Goal: Task Accomplishment & Management: Use online tool/utility

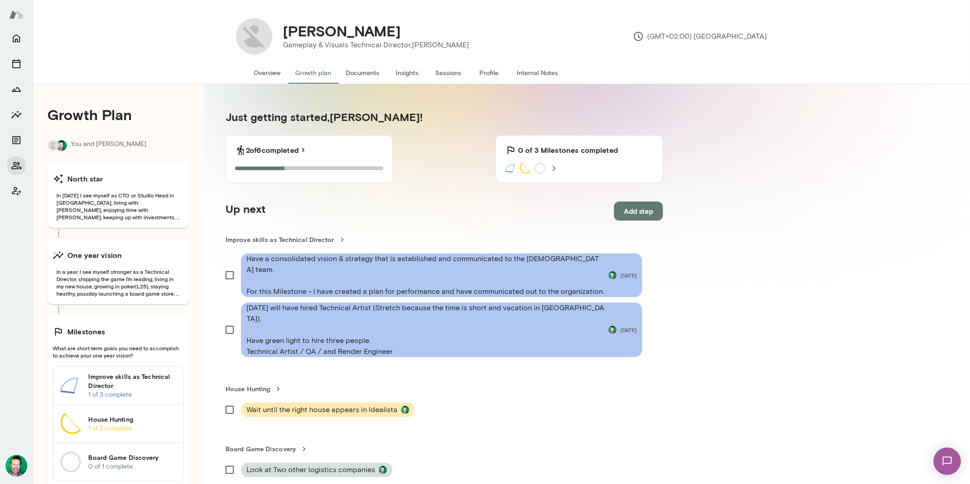
click at [270, 69] on button "Overview" at bounding box center [267, 73] width 41 height 22
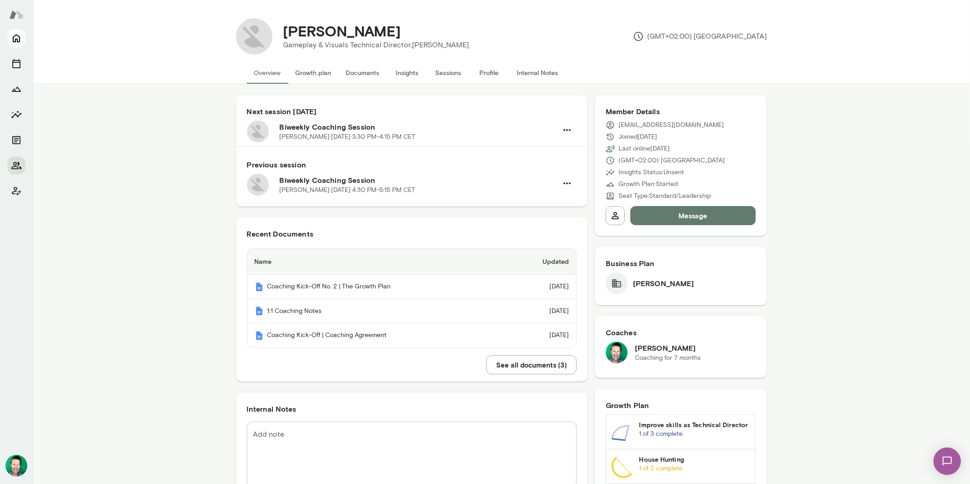
click at [17, 35] on icon "Home" at bounding box center [16, 39] width 7 height 8
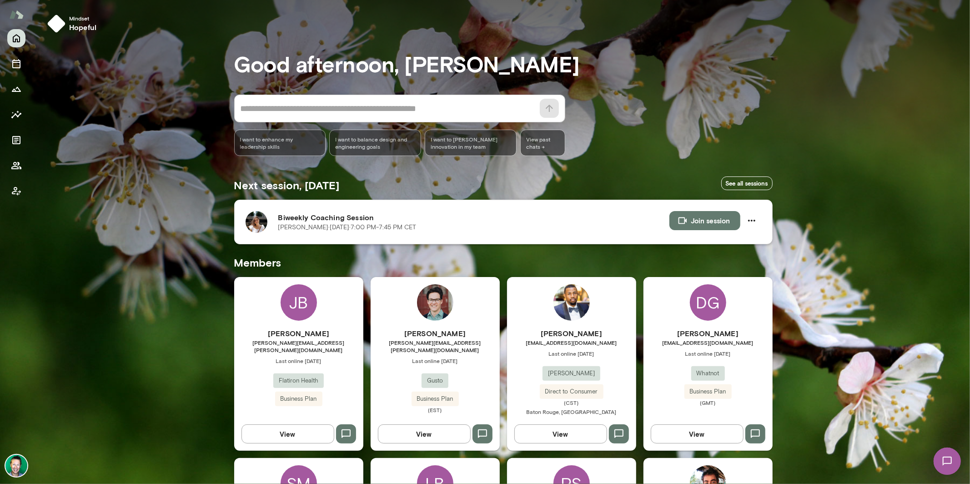
click at [257, 222] on img at bounding box center [257, 222] width 22 height 22
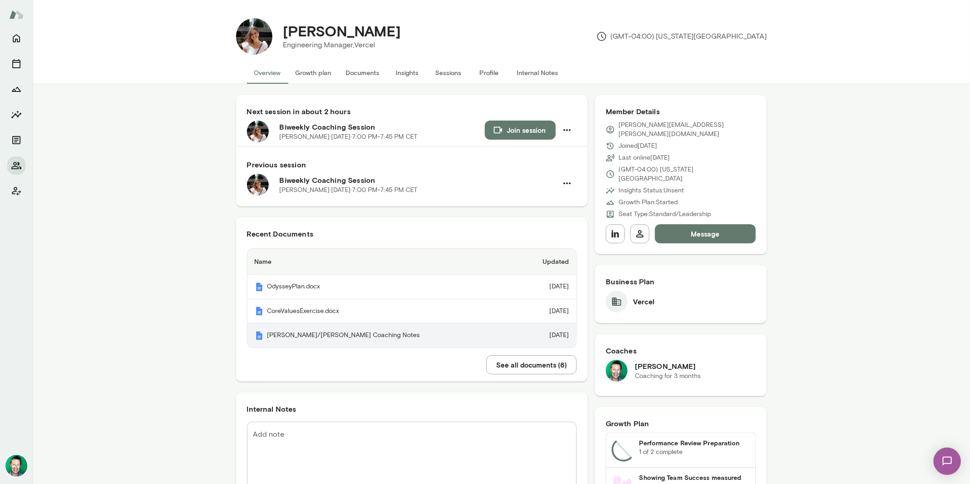
click at [326, 336] on th "Kathryn/Brian Coaching Notes" at bounding box center [381, 335] width 268 height 24
drag, startPoint x: 319, startPoint y: 72, endPoint x: 355, endPoint y: 67, distance: 35.8
click at [321, 72] on button "Growth plan" at bounding box center [313, 73] width 50 height 22
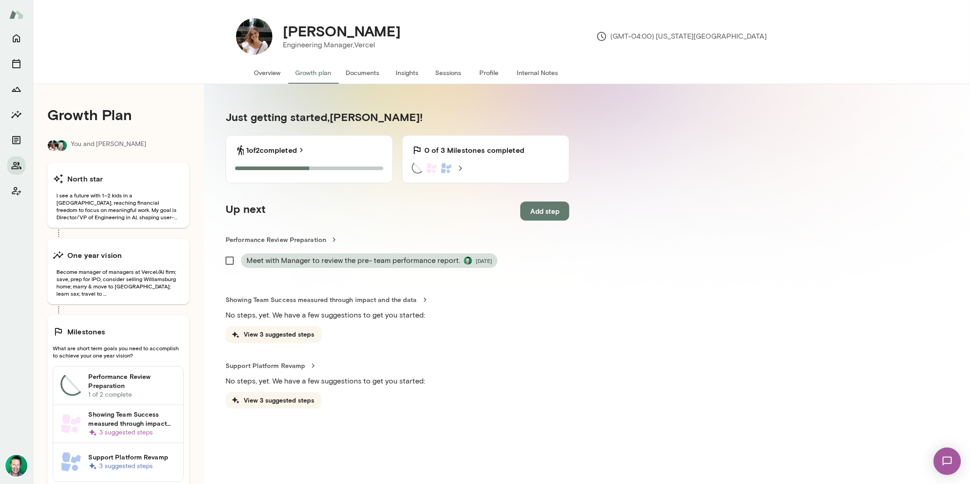
click at [452, 73] on button "Sessions" at bounding box center [448, 73] width 41 height 22
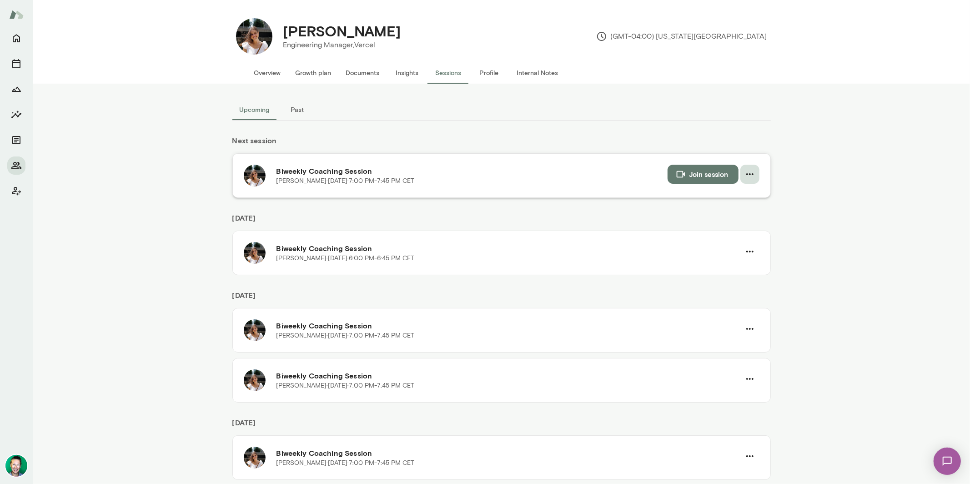
click at [746, 174] on icon "button" at bounding box center [749, 174] width 7 height 2
click at [707, 213] on div at bounding box center [701, 211] width 16 height 11
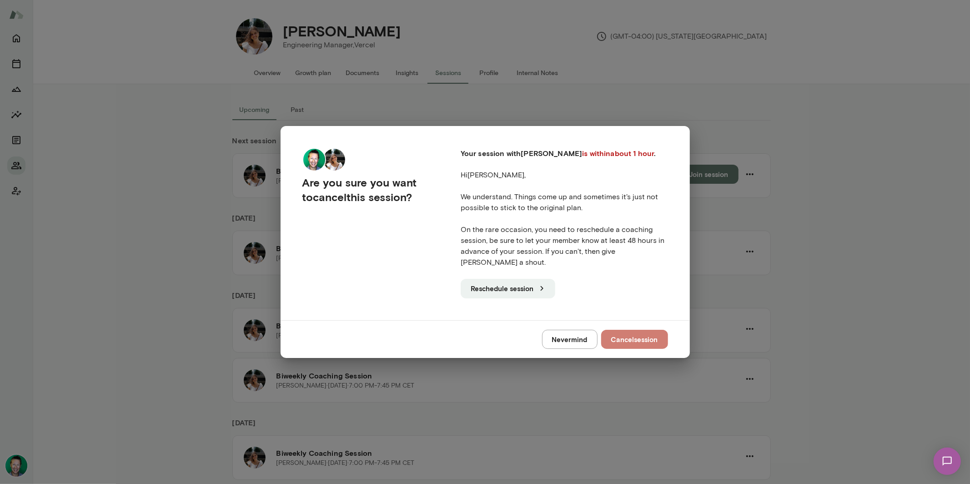
click at [633, 333] on button "Cancel session" at bounding box center [634, 339] width 67 height 19
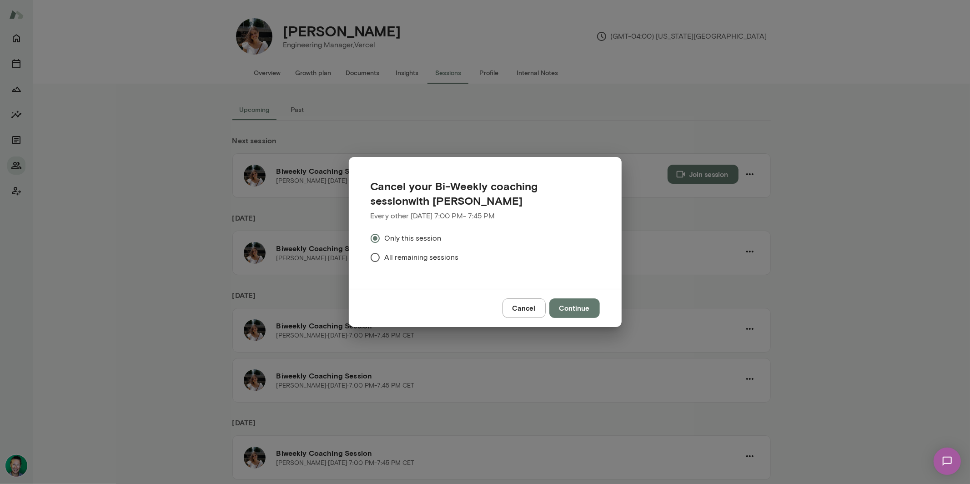
click at [569, 305] on button "Continue" at bounding box center [574, 307] width 50 height 19
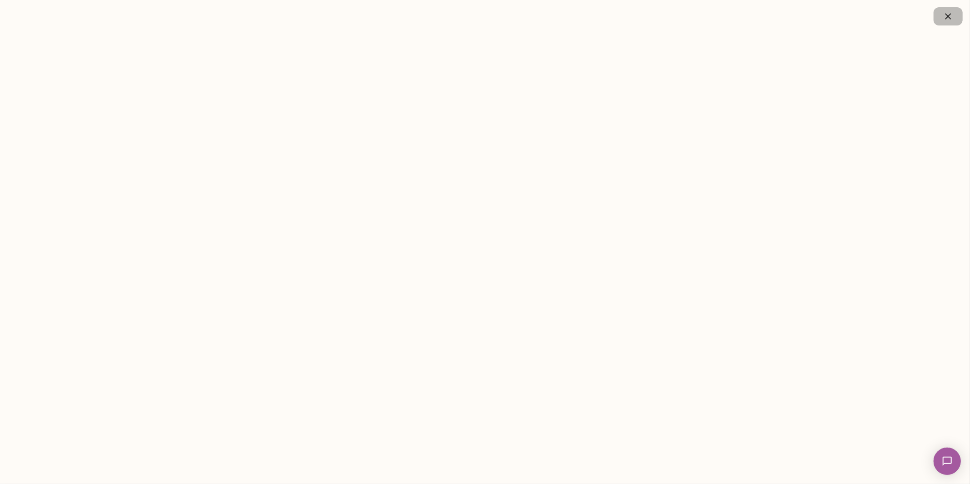
click at [946, 15] on icon "button" at bounding box center [948, 16] width 11 height 11
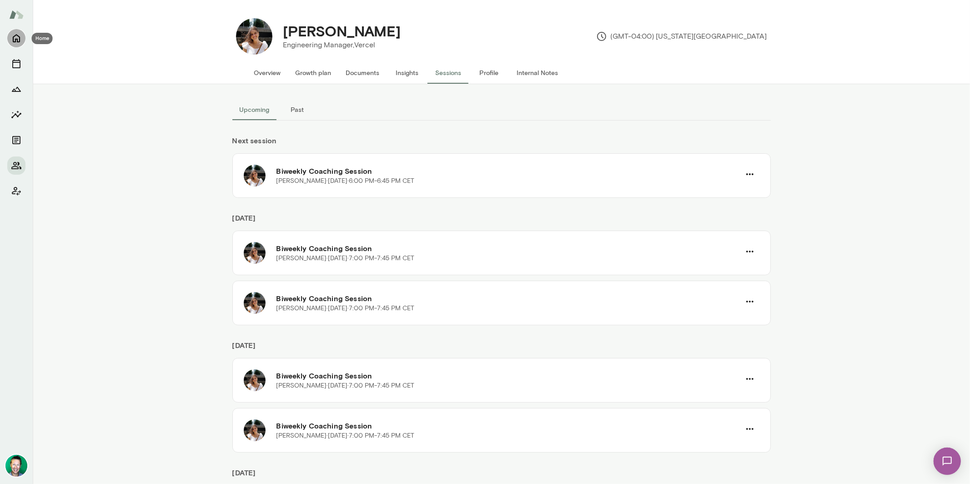
click at [16, 38] on icon "Home" at bounding box center [16, 38] width 11 height 11
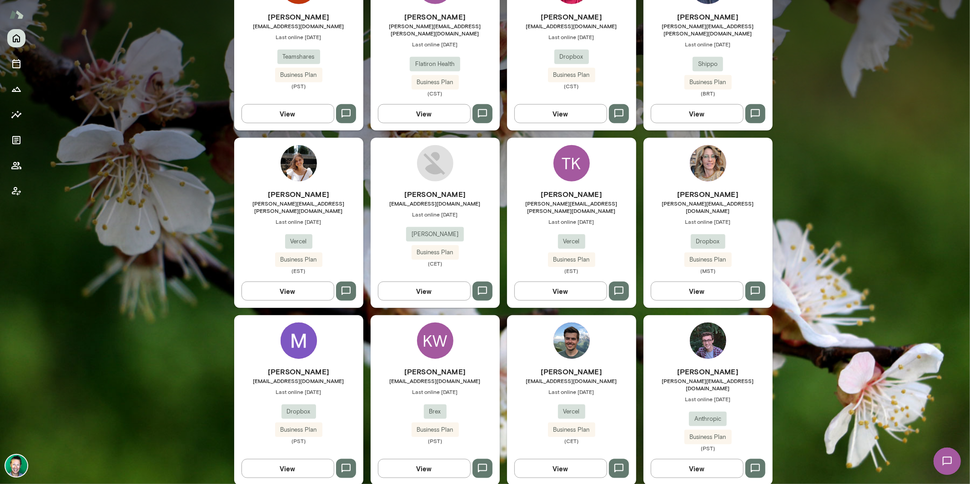
scroll to position [677, 0]
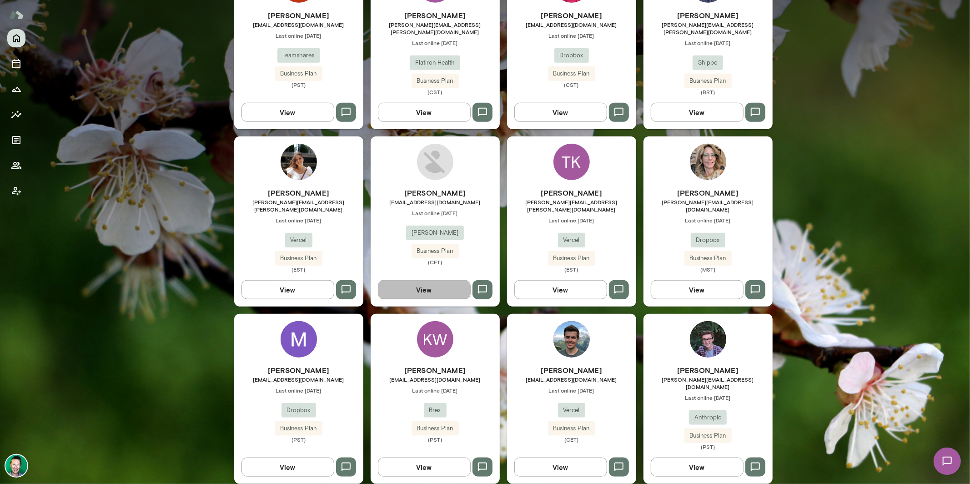
click at [429, 280] on button "View" at bounding box center [424, 289] width 93 height 19
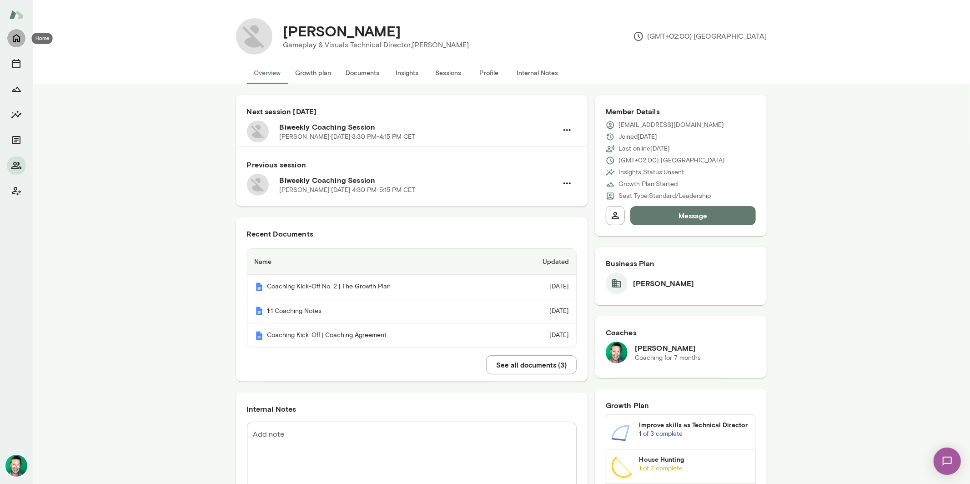
click at [18, 39] on icon "Home" at bounding box center [16, 38] width 11 height 11
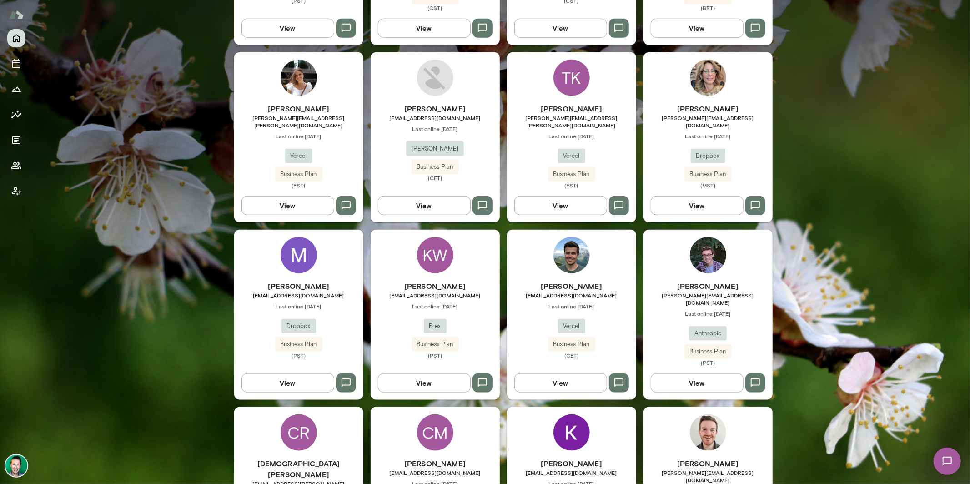
scroll to position [774, 0]
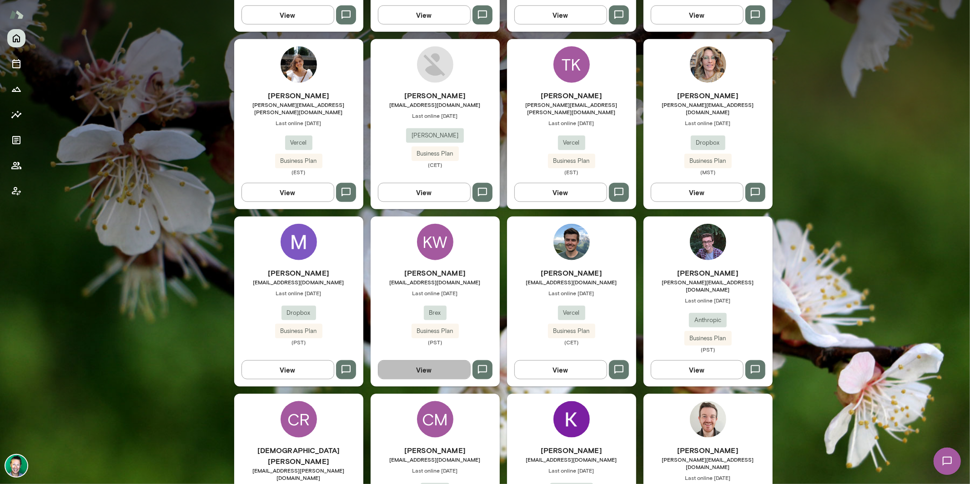
click at [416, 360] on button "View" at bounding box center [424, 369] width 93 height 19
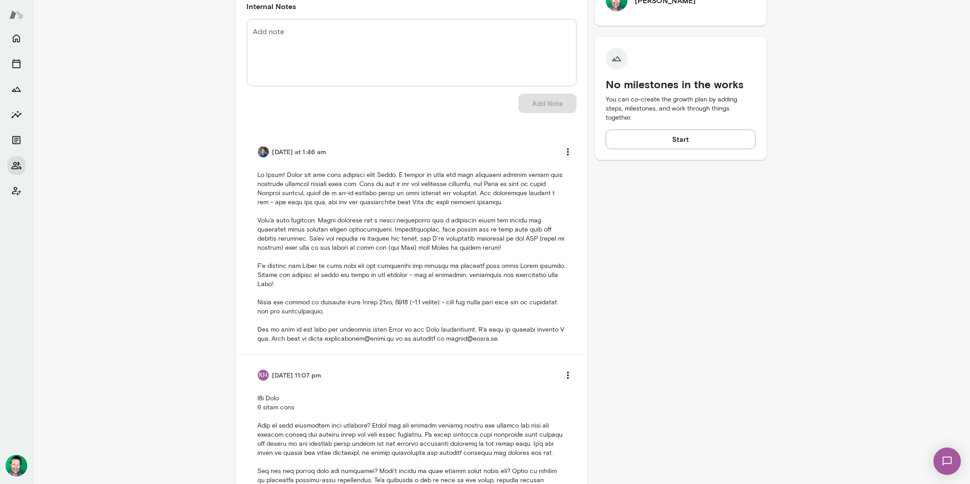
scroll to position [352, 0]
click at [277, 150] on h6 "Today at 1:46 am" at bounding box center [299, 151] width 54 height 9
click at [262, 150] on img at bounding box center [263, 151] width 11 height 11
click at [280, 150] on h6 "Today at 1:46 am" at bounding box center [299, 151] width 54 height 9
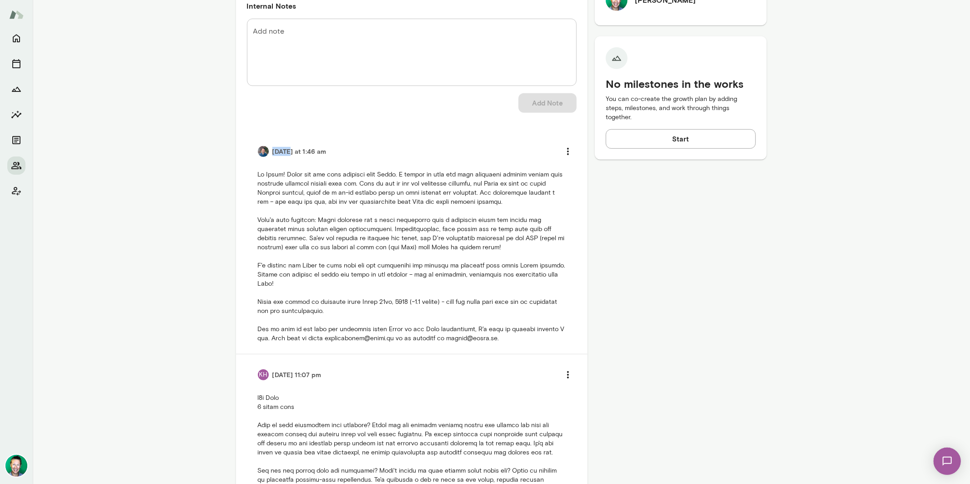
click at [258, 149] on img at bounding box center [263, 151] width 11 height 11
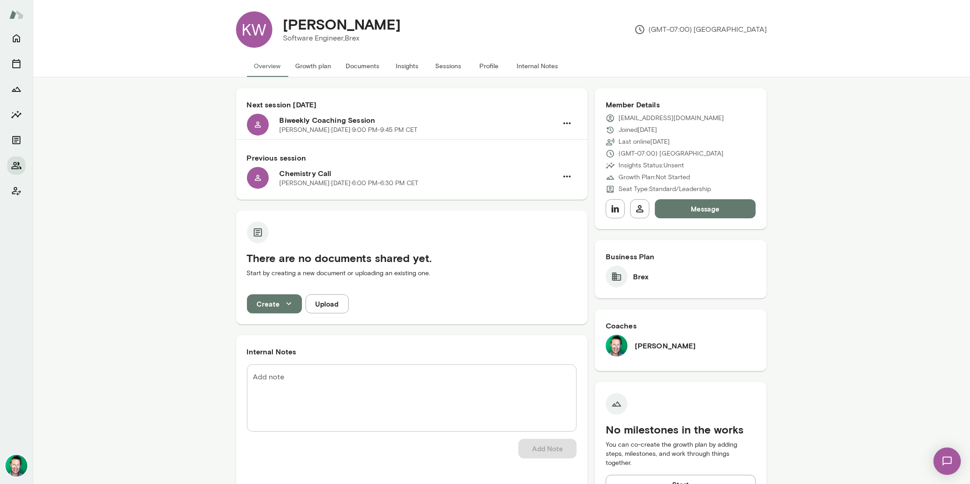
scroll to position [0, 0]
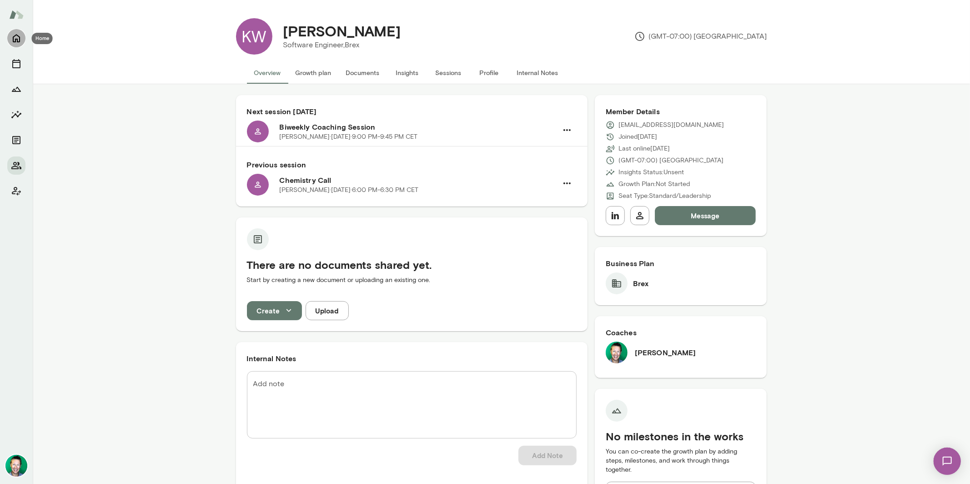
click at [14, 39] on icon "Home" at bounding box center [16, 38] width 11 height 11
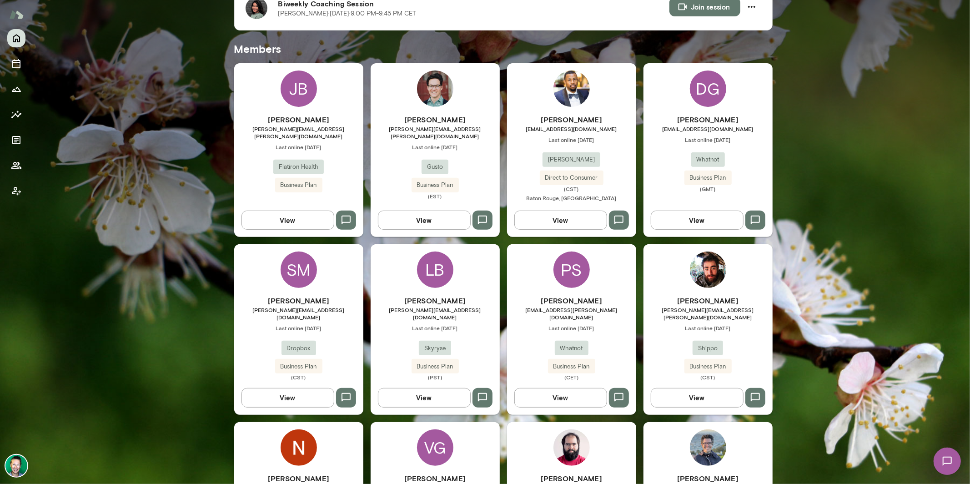
scroll to position [235, 0]
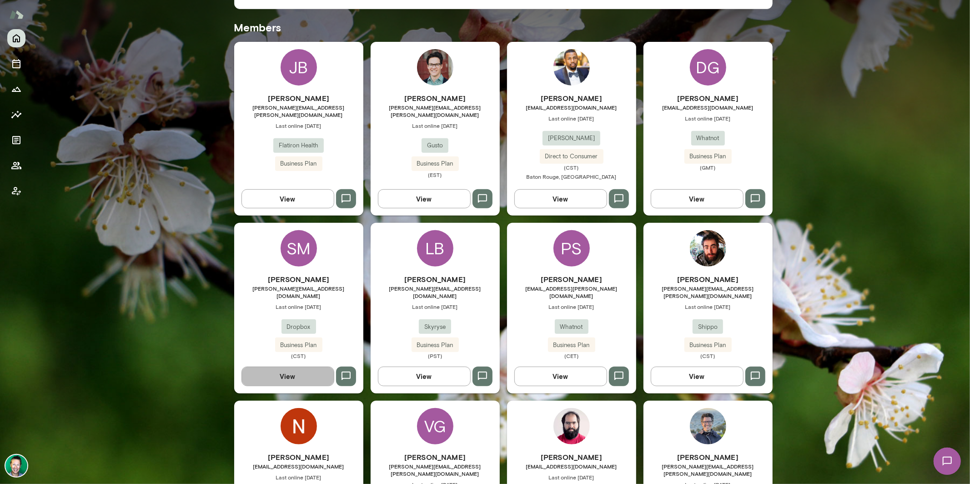
click at [268, 375] on button "View" at bounding box center [287, 375] width 93 height 19
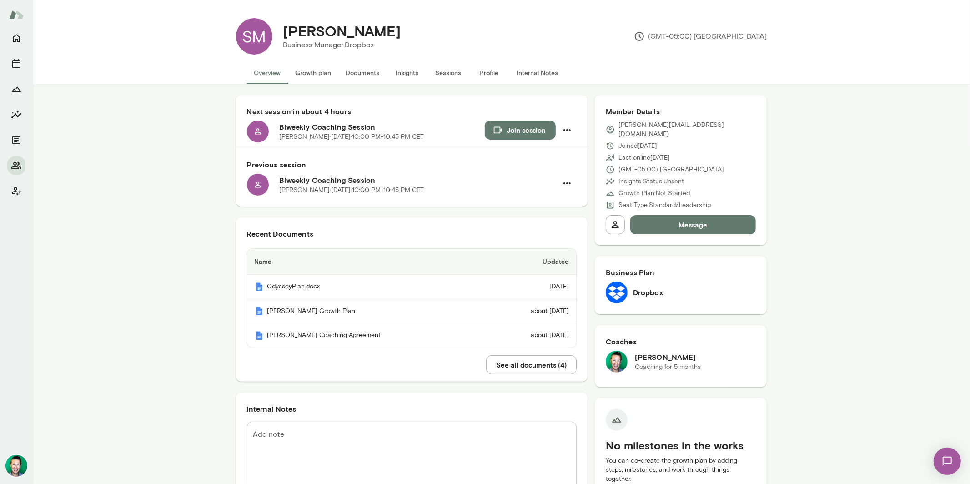
click at [539, 365] on button "See all documents ( 4 )" at bounding box center [531, 364] width 90 height 19
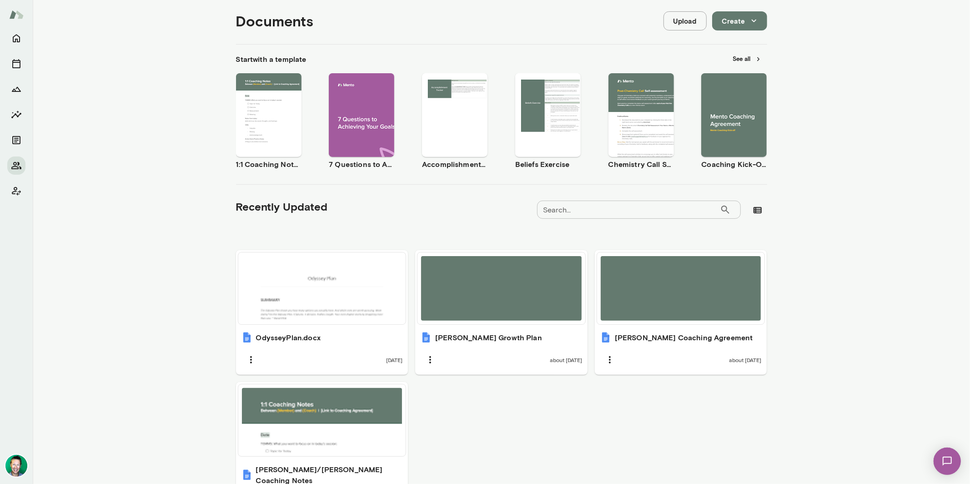
scroll to position [160, 0]
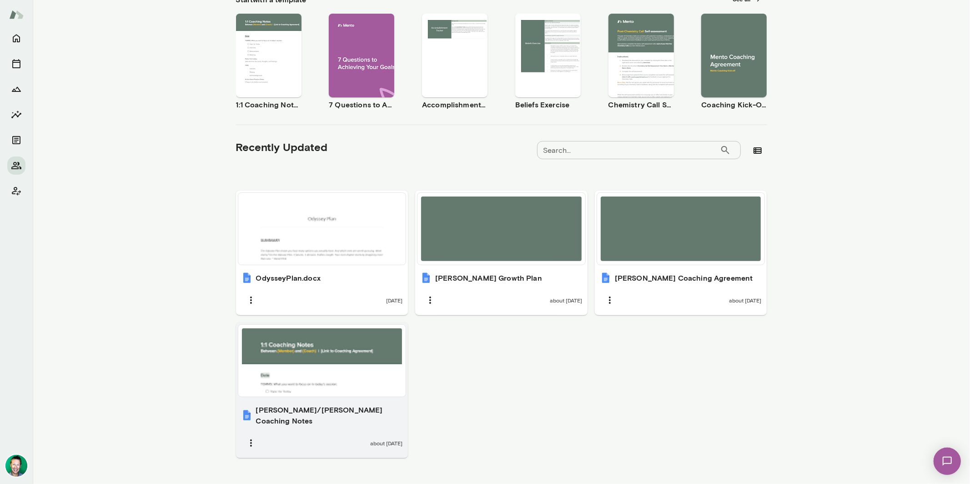
click at [311, 382] on div at bounding box center [322, 360] width 160 height 65
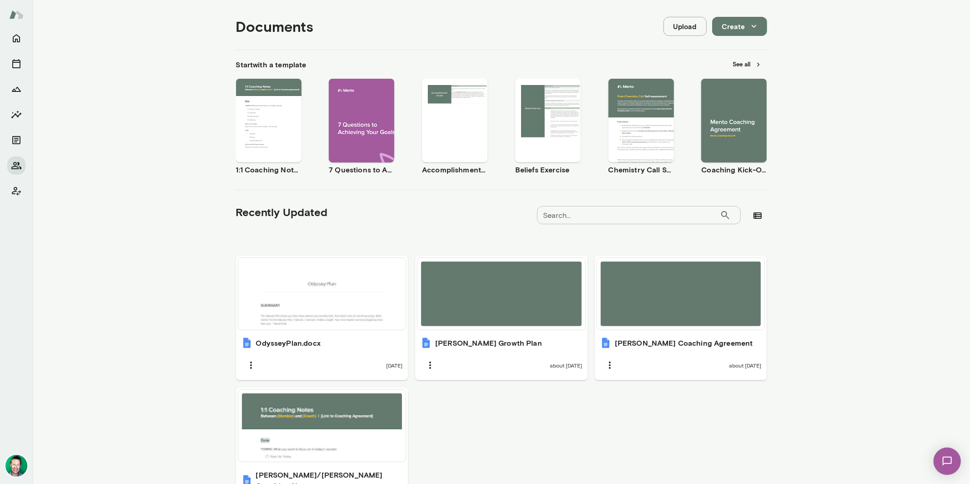
scroll to position [0, 0]
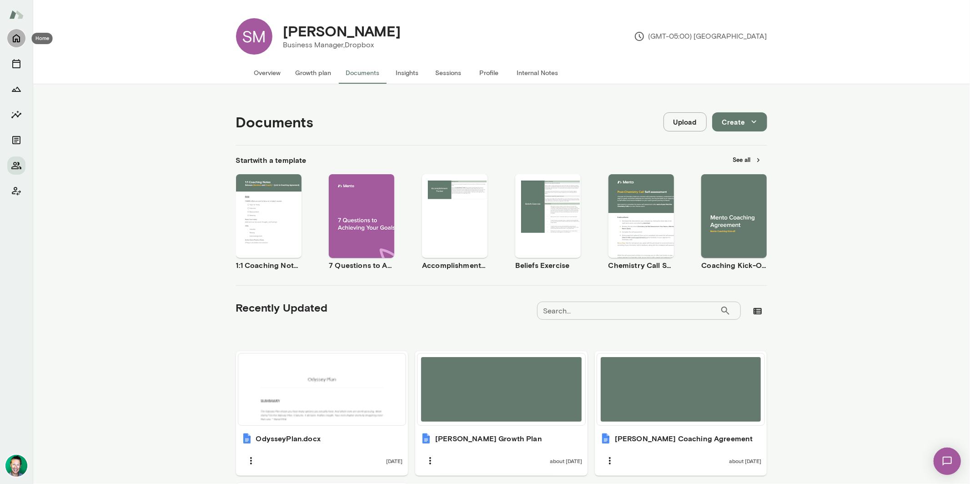
click at [15, 46] on button "Home" at bounding box center [16, 38] width 18 height 18
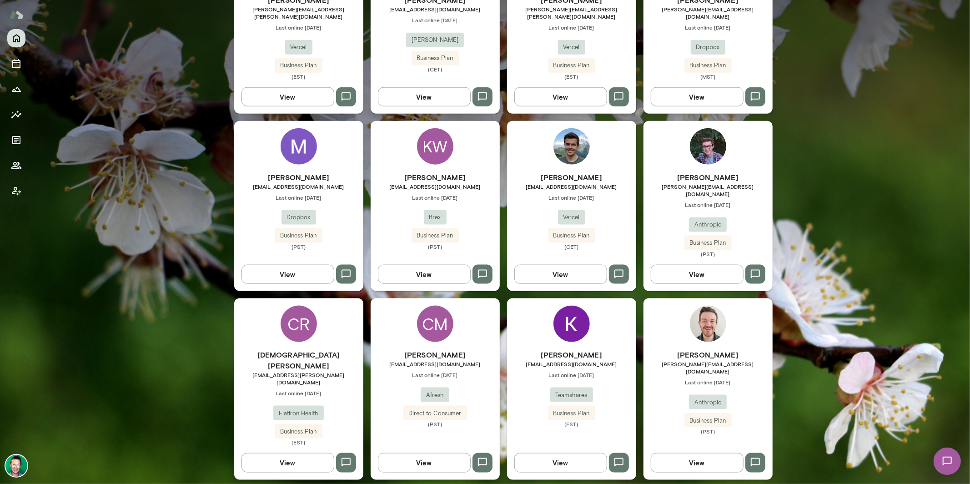
scroll to position [857, 0]
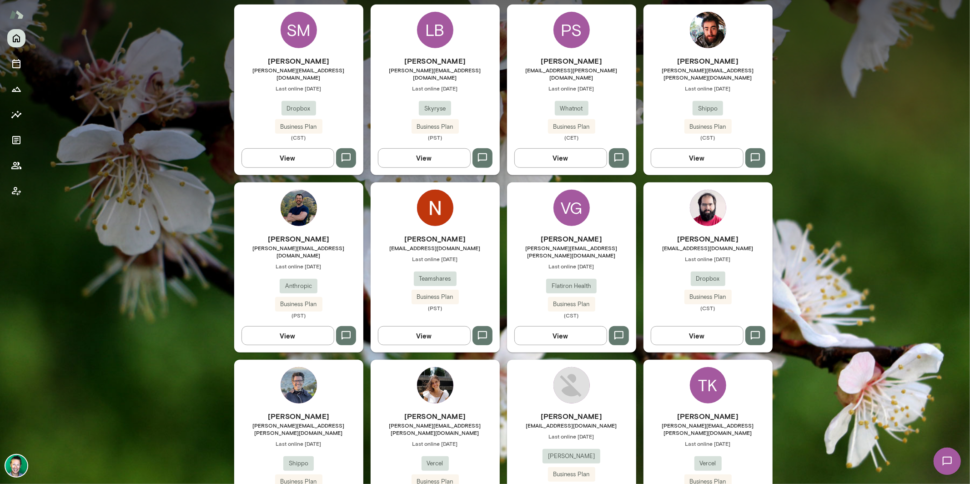
scroll to position [451, 0]
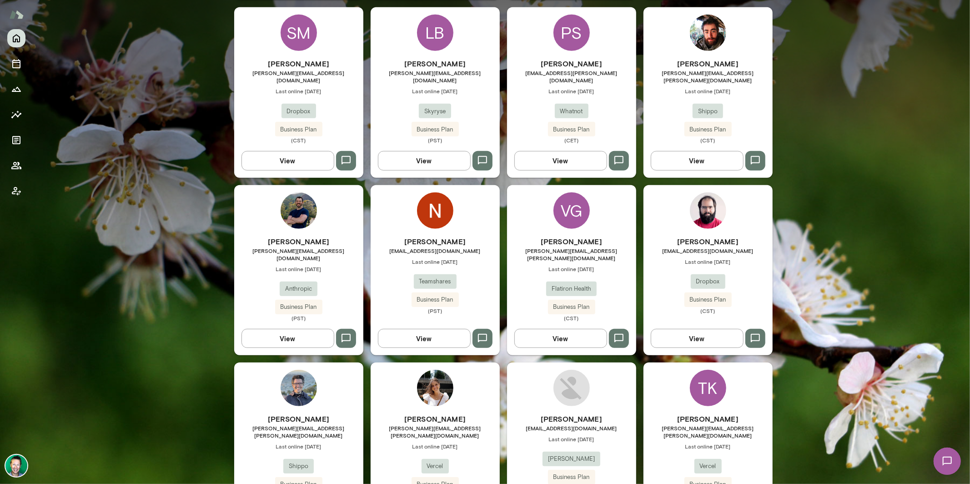
click at [296, 330] on button "View" at bounding box center [287, 338] width 93 height 19
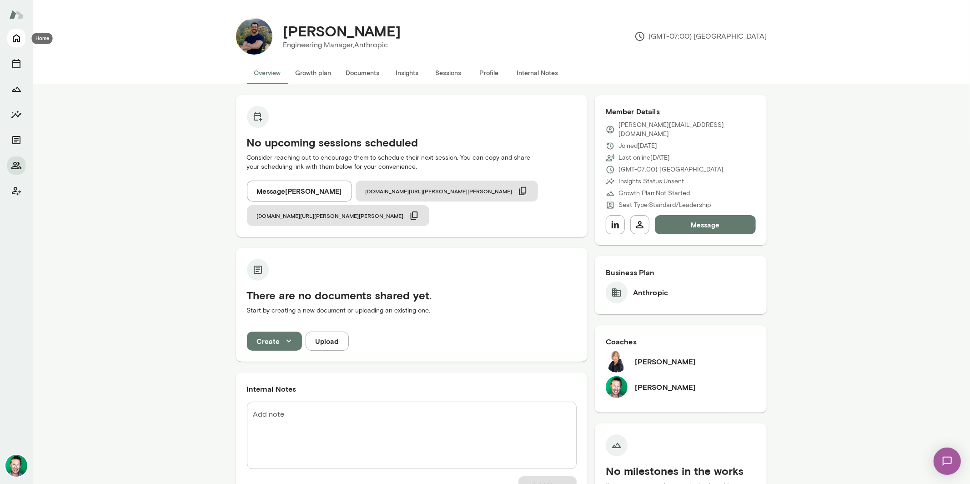
click at [23, 38] on button "Home" at bounding box center [16, 38] width 18 height 18
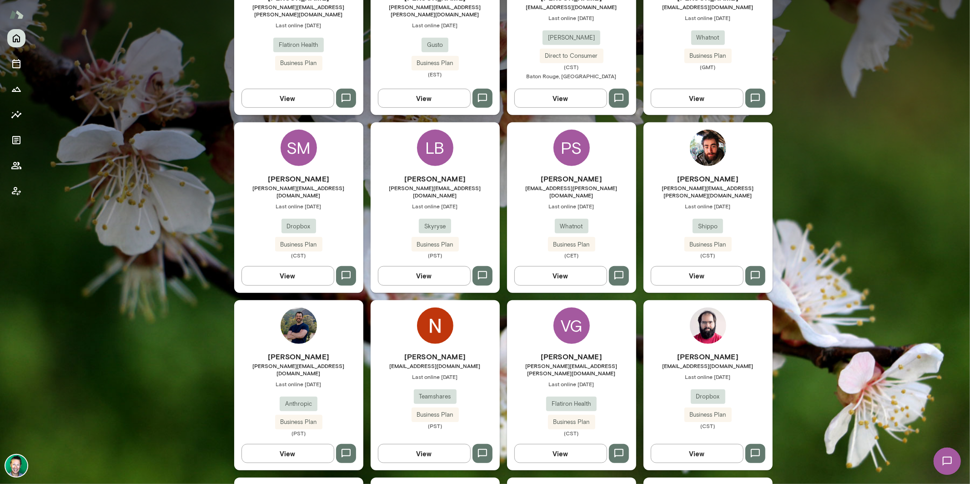
scroll to position [321, 0]
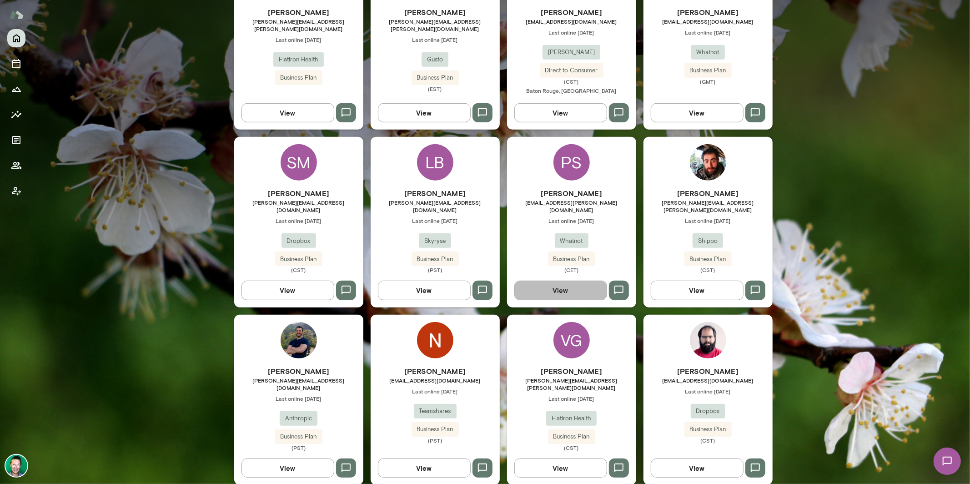
click at [574, 281] on button "View" at bounding box center [560, 290] width 93 height 19
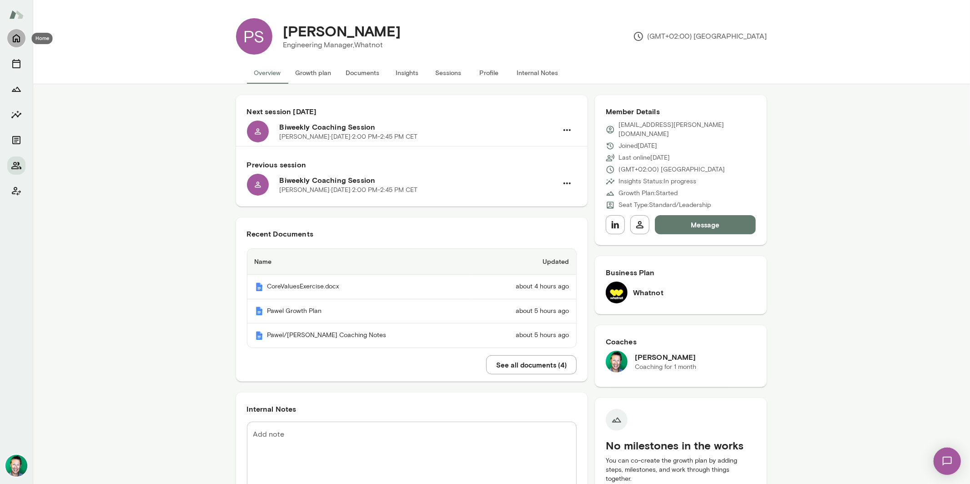
click at [21, 37] on icon "Home" at bounding box center [16, 38] width 11 height 11
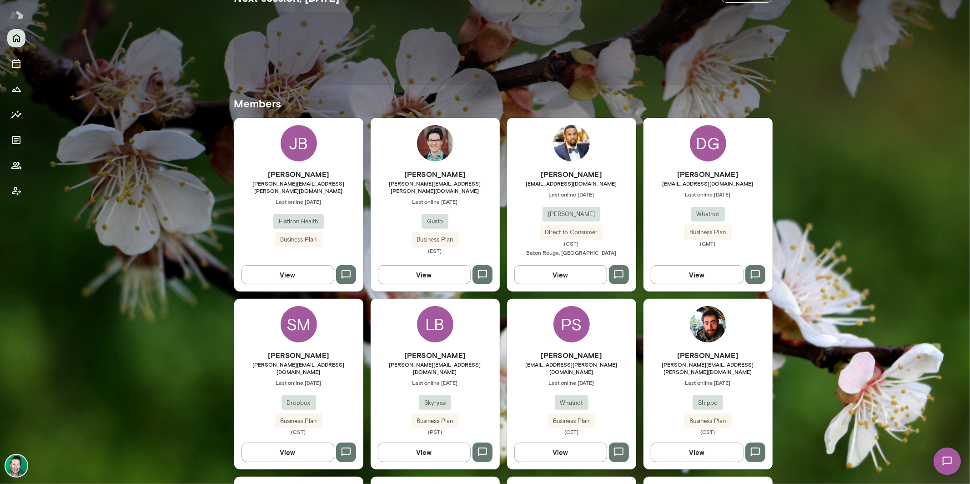
scroll to position [190, 0]
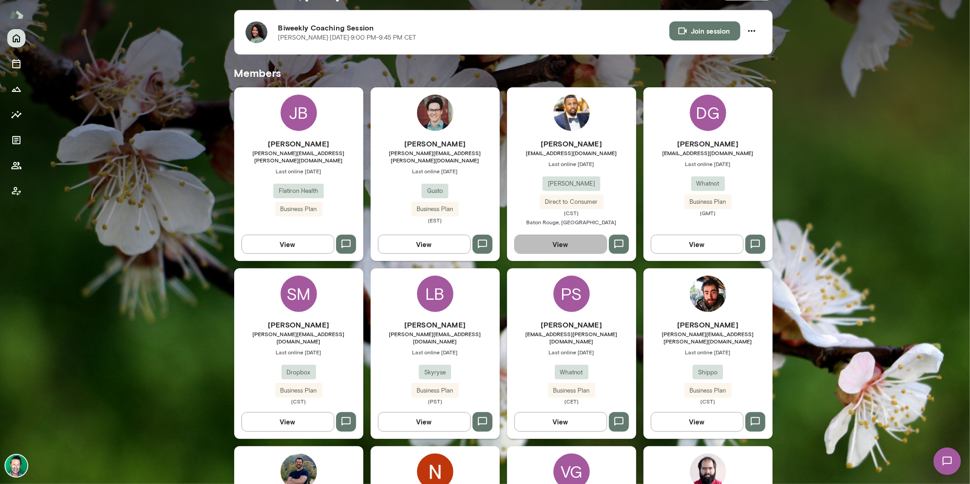
click at [571, 249] on button "View" at bounding box center [560, 244] width 93 height 19
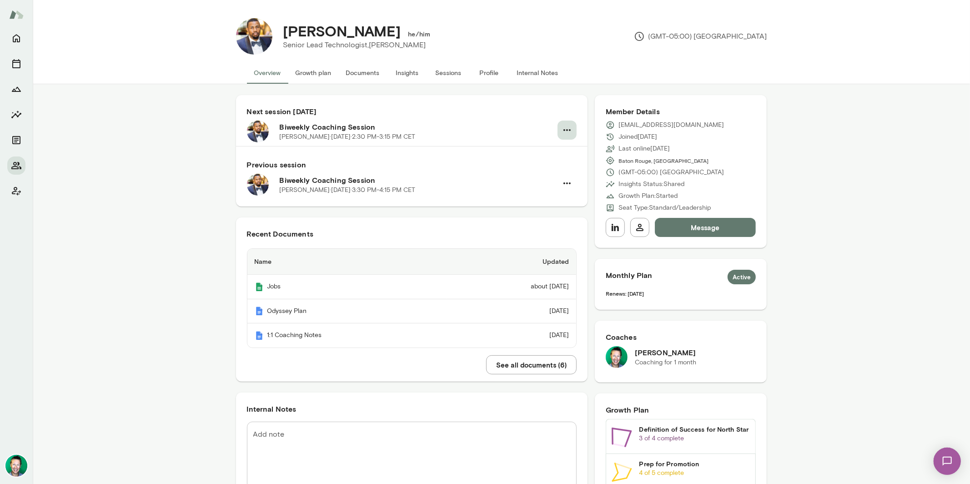
click at [563, 131] on icon "button" at bounding box center [567, 130] width 11 height 11
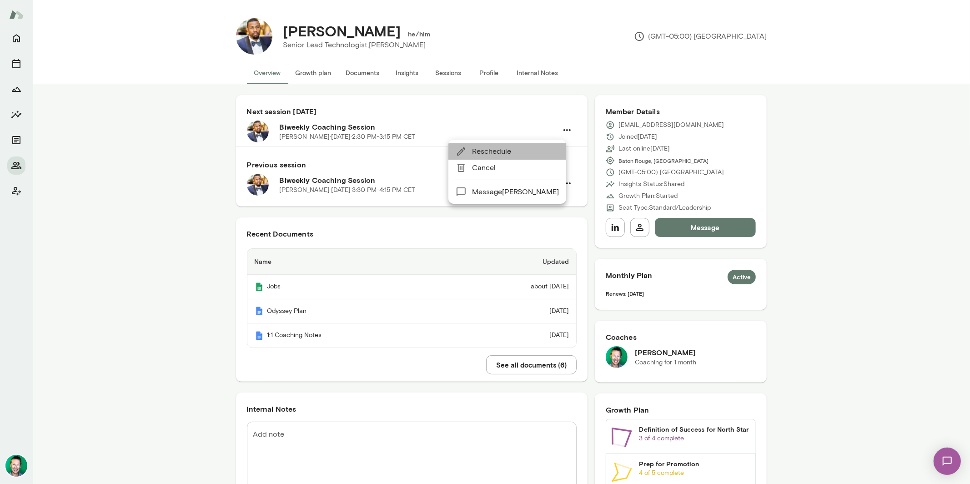
click at [518, 150] on span "Reschedule" at bounding box center [515, 151] width 87 height 11
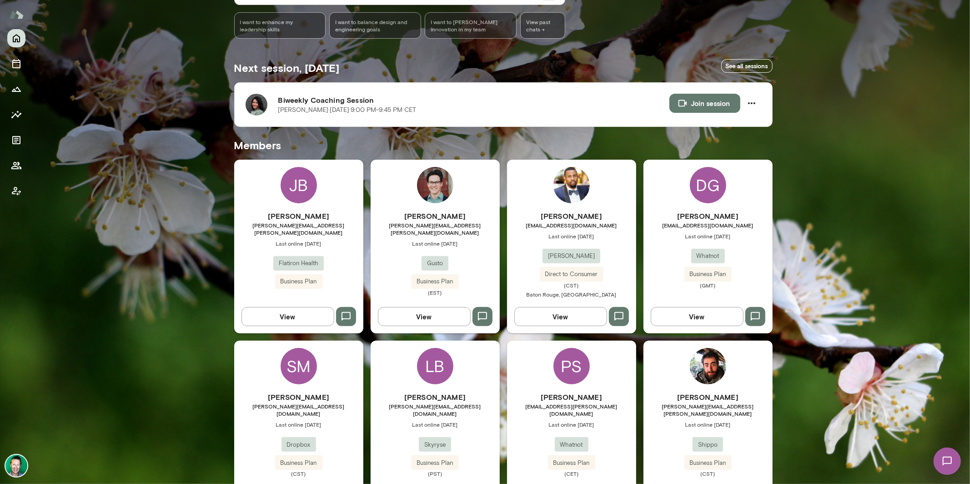
scroll to position [158, 0]
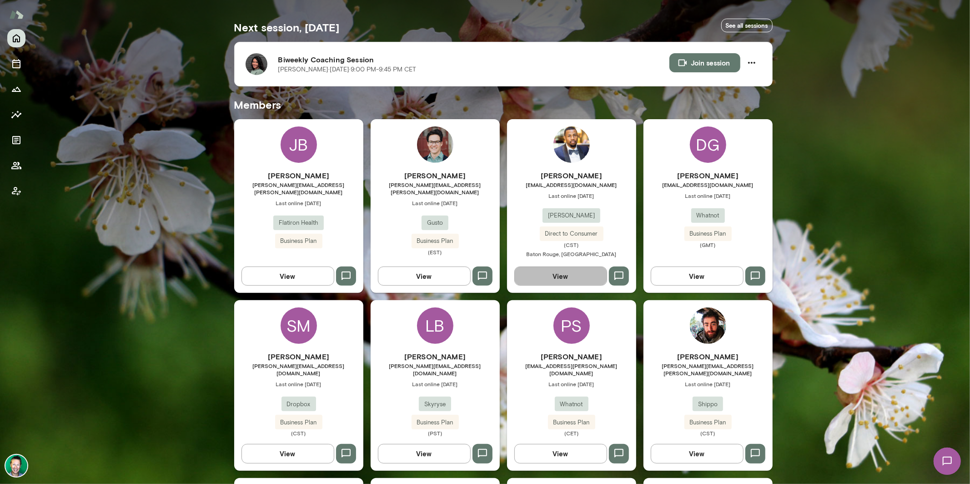
click at [556, 273] on button "View" at bounding box center [560, 275] width 93 height 19
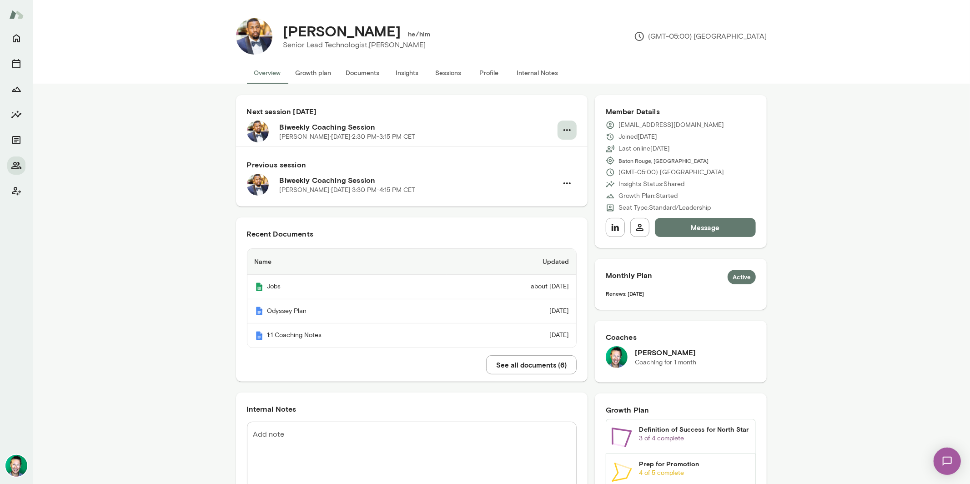
click at [562, 131] on icon "button" at bounding box center [567, 130] width 11 height 11
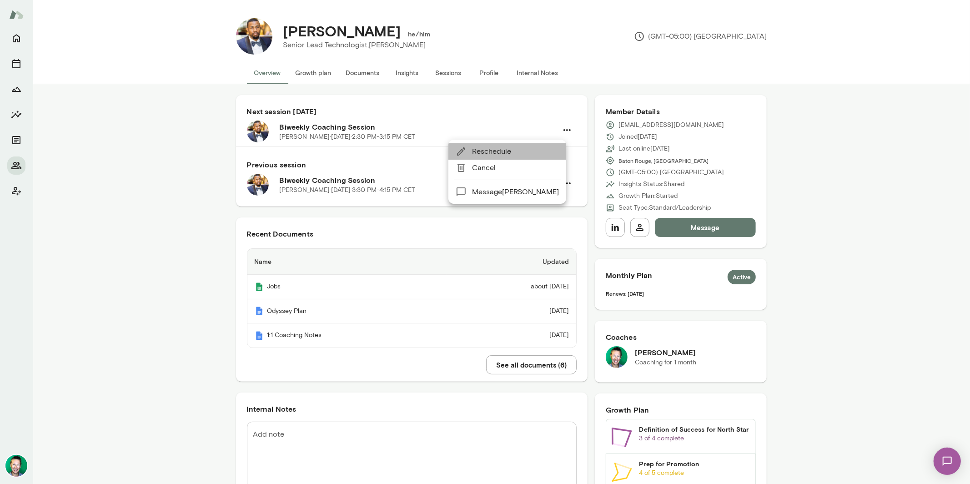
click at [485, 149] on span "Reschedule" at bounding box center [515, 151] width 87 height 11
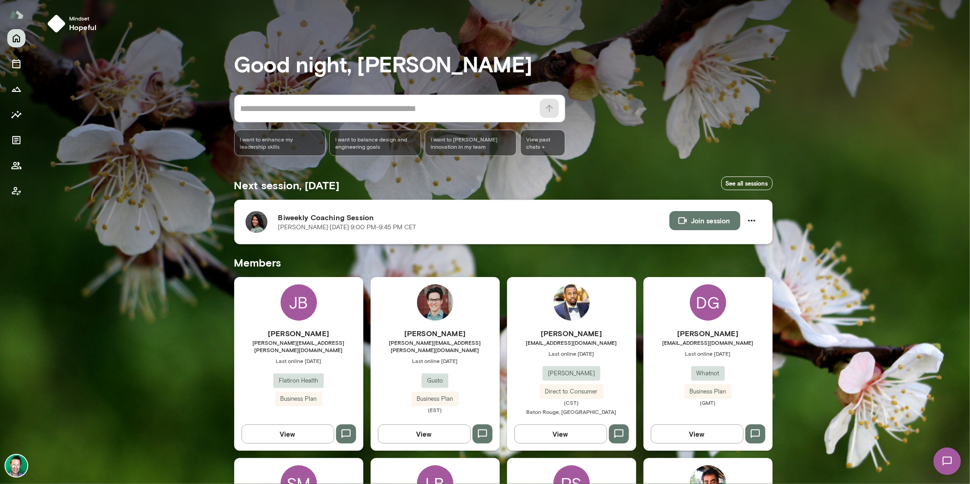
click at [257, 222] on img at bounding box center [257, 222] width 22 height 22
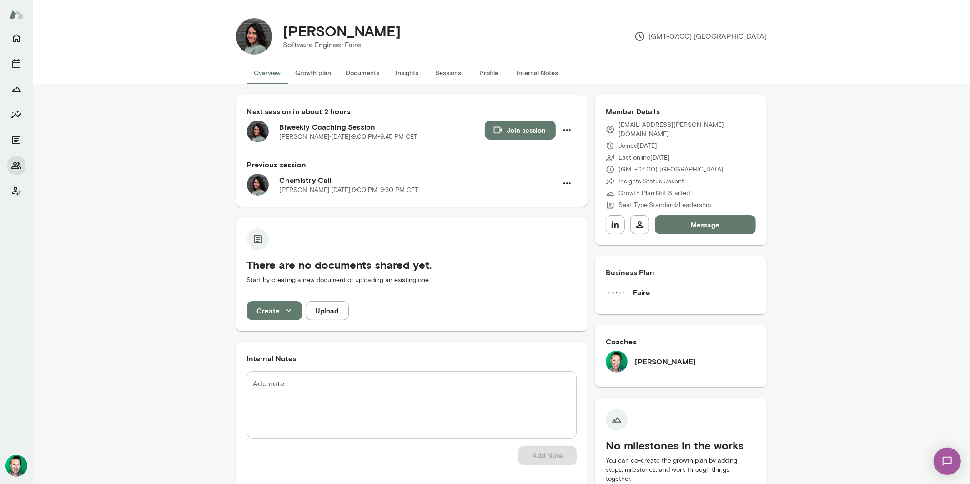
scroll to position [18, 0]
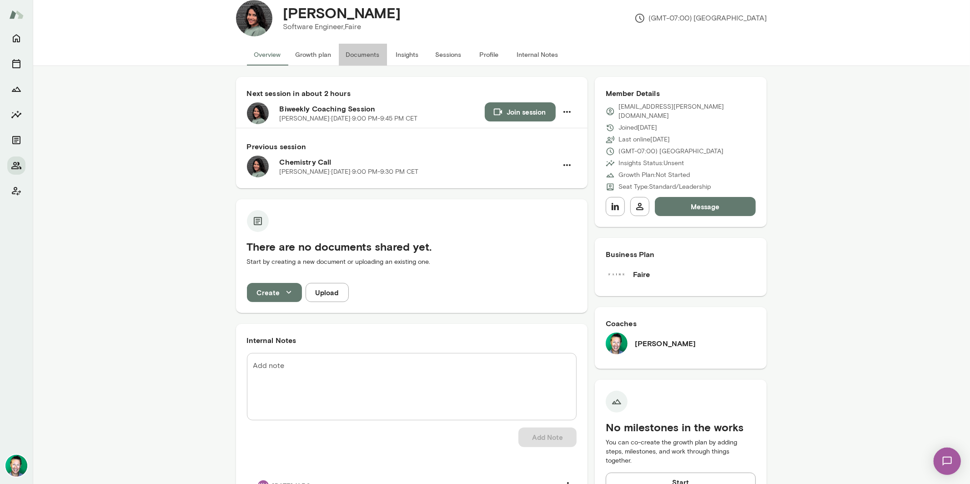
click at [360, 51] on button "Documents" at bounding box center [363, 55] width 48 height 22
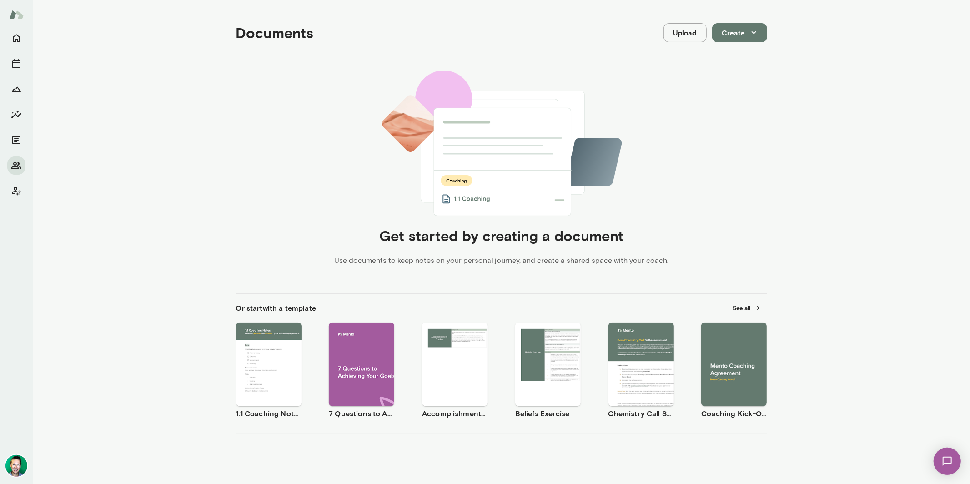
scroll to position [97, 0]
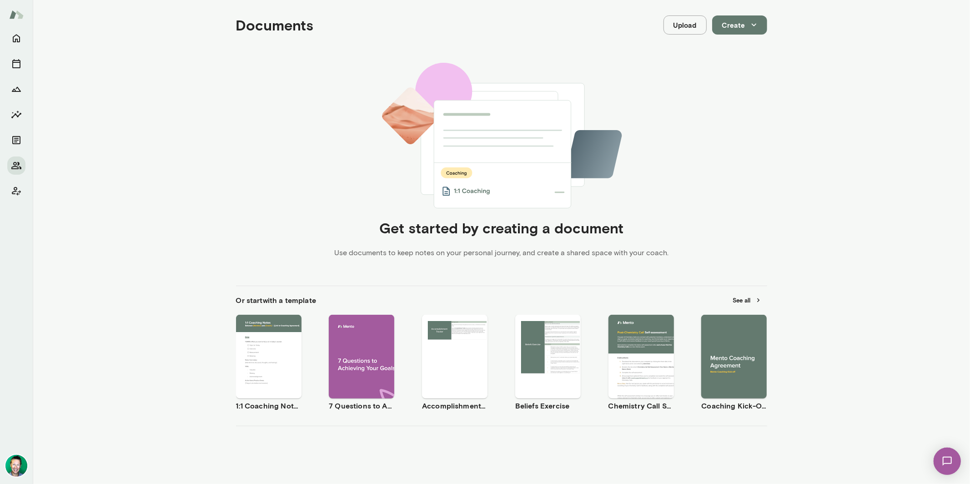
drag, startPoint x: 725, startPoint y: 344, endPoint x: 705, endPoint y: 199, distance: 146.4
click at [726, 160] on div "Documents Upload Create Get started by creating a document Use documents to kee…" at bounding box center [502, 236] width 546 height 482
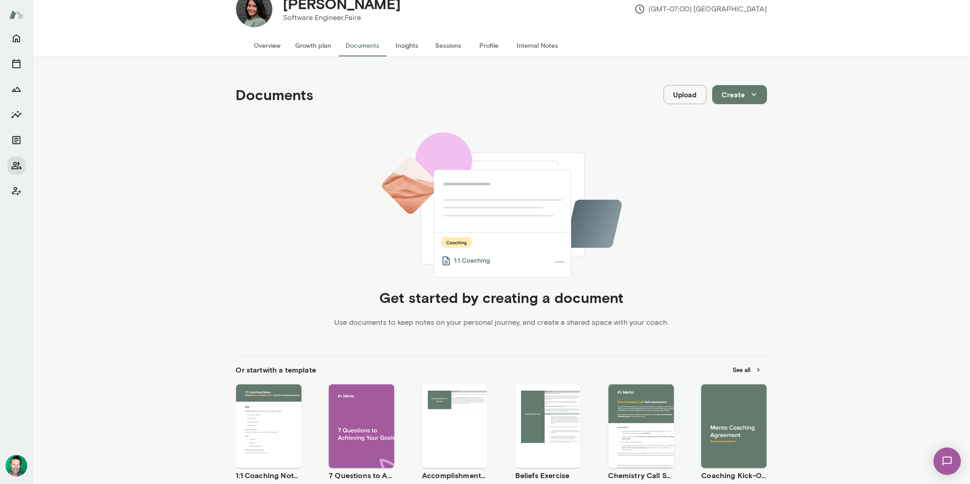
scroll to position [17, 0]
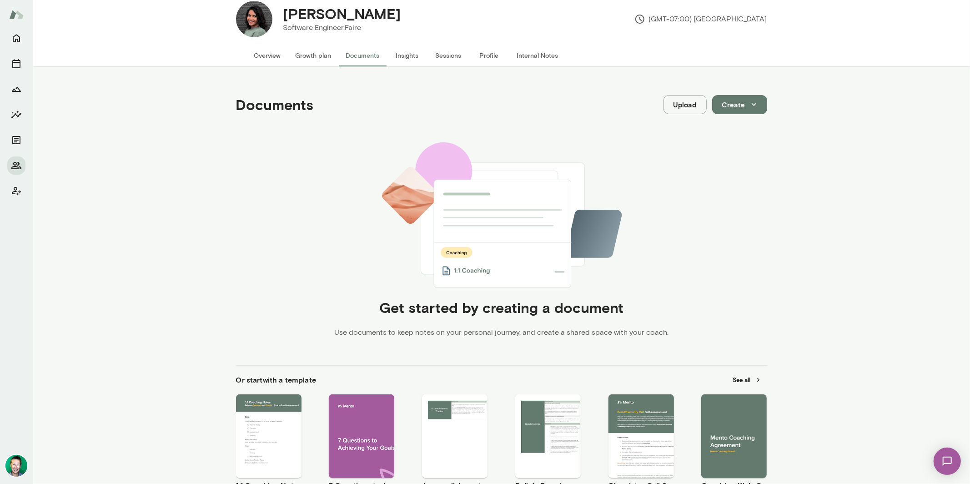
click at [732, 426] on span "Use template" at bounding box center [739, 428] width 33 height 7
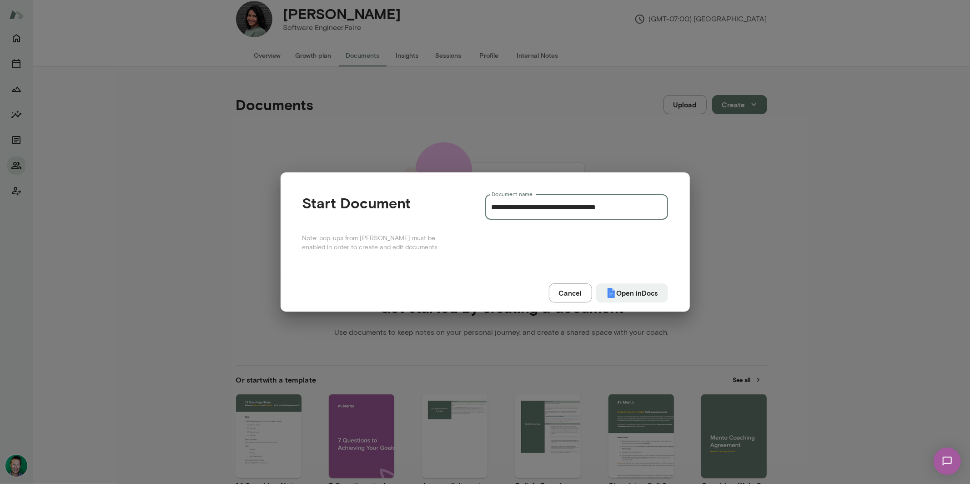
drag, startPoint x: 552, startPoint y: 205, endPoint x: 482, endPoint y: 206, distance: 70.0
click at [485, 206] on input "**********" at bounding box center [576, 206] width 183 height 25
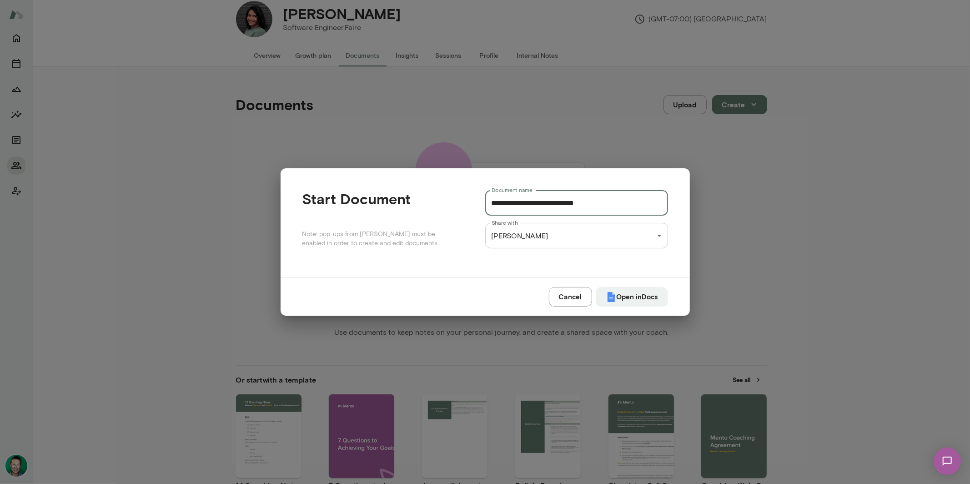
drag, startPoint x: 526, startPoint y: 204, endPoint x: 486, endPoint y: 204, distance: 39.1
click at [486, 204] on input "**********" at bounding box center [576, 202] width 183 height 25
click at [625, 207] on input "**********" at bounding box center [576, 202] width 183 height 25
click at [637, 298] on button "Open in Docs" at bounding box center [632, 296] width 72 height 19
type input "**********"
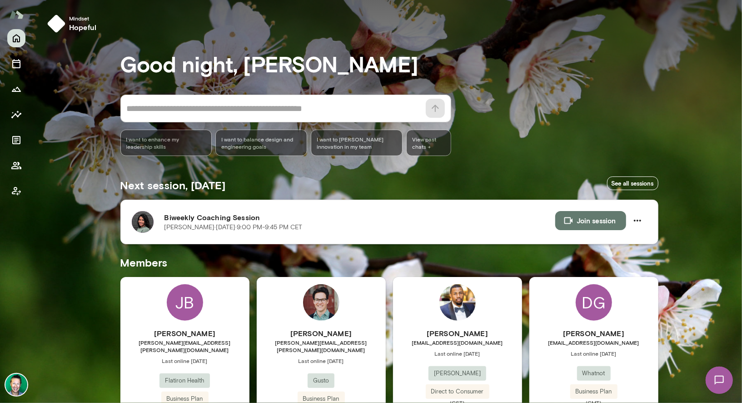
click at [132, 227] on img at bounding box center [143, 222] width 22 height 22
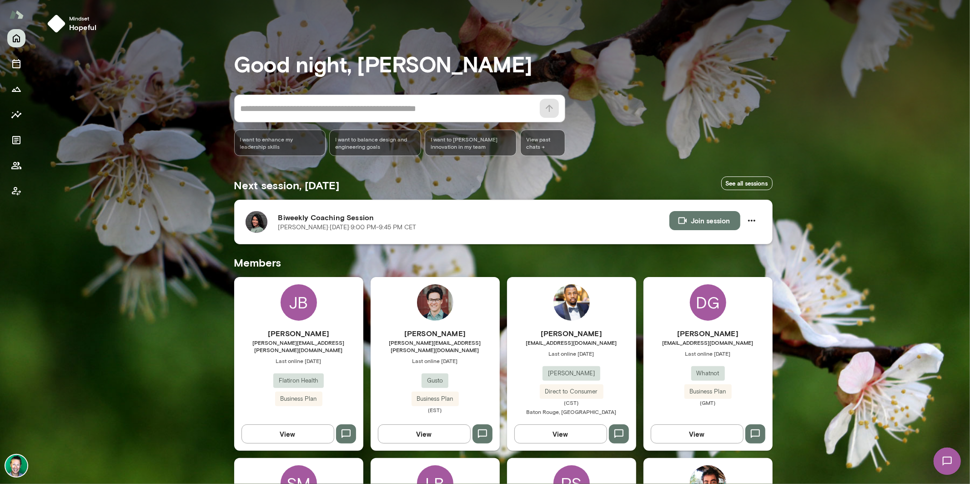
click at [249, 223] on img at bounding box center [257, 222] width 22 height 22
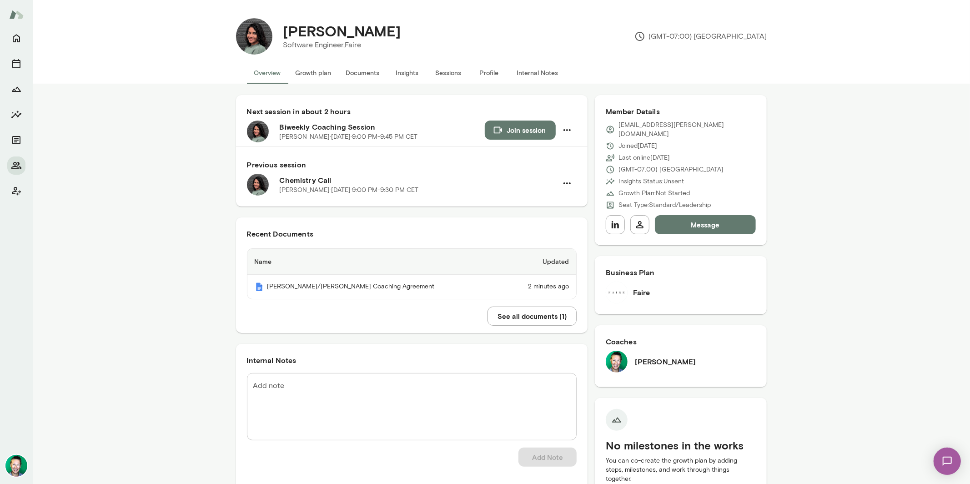
click at [504, 314] on button "See all documents ( 1 )" at bounding box center [531, 315] width 89 height 19
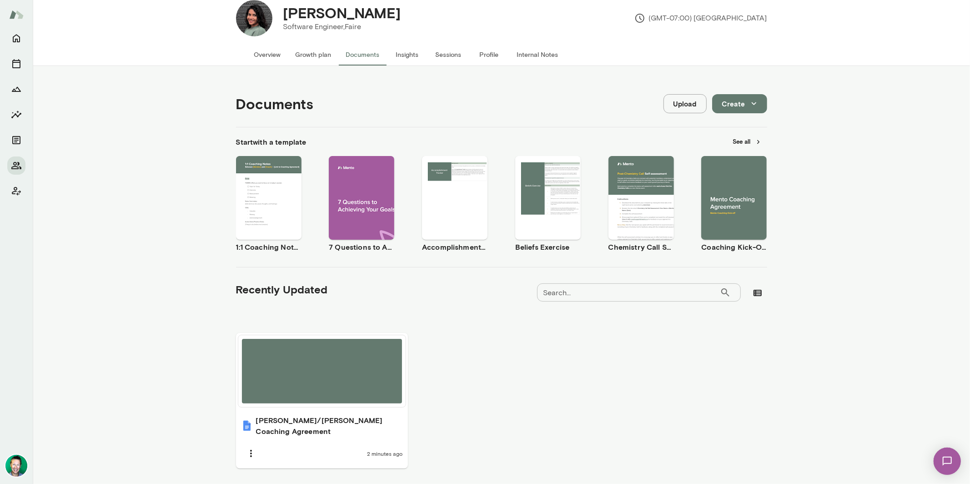
scroll to position [35, 0]
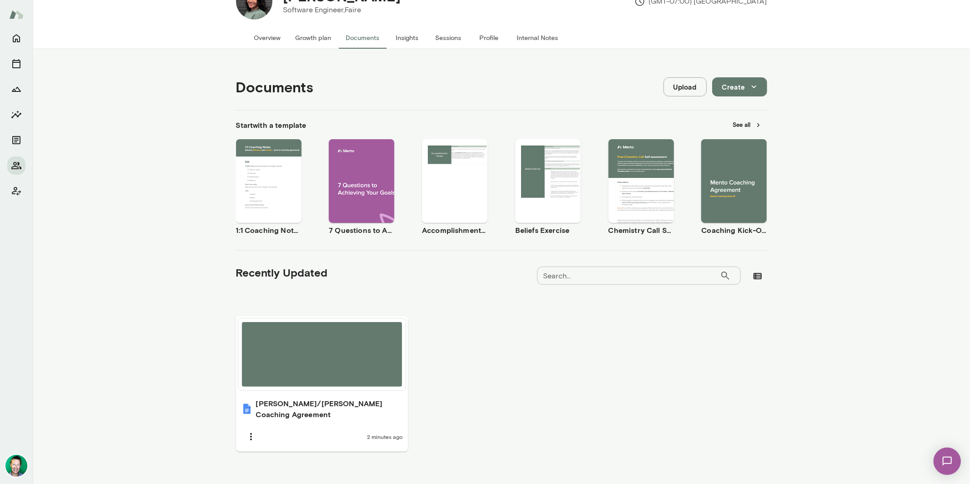
click at [257, 172] on span "Use template" at bounding box center [273, 173] width 33 height 7
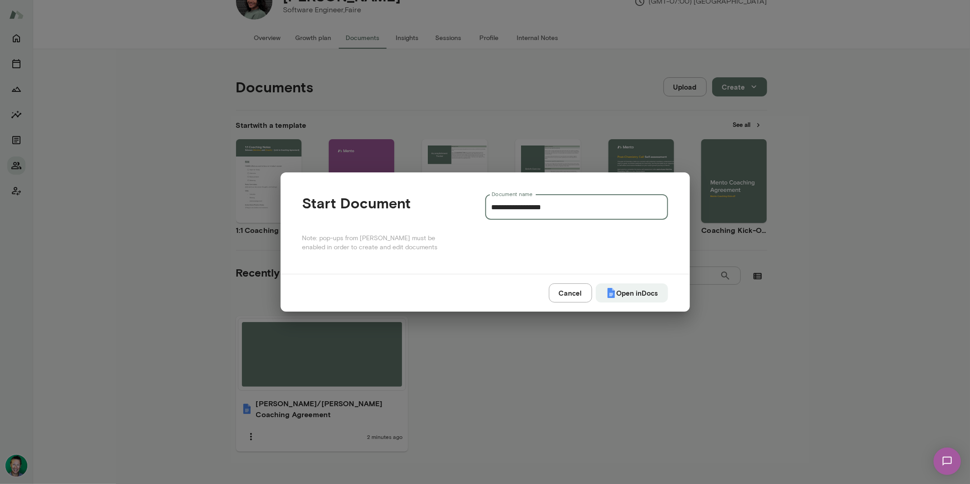
drag, startPoint x: 498, startPoint y: 208, endPoint x: 482, endPoint y: 207, distance: 15.9
click at [482, 207] on div "**********" at bounding box center [485, 222] width 366 height 57
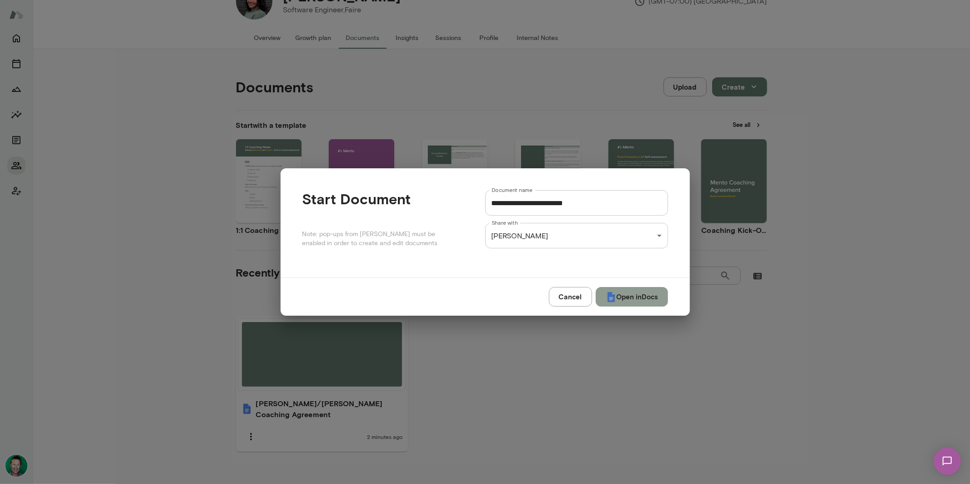
click at [631, 298] on button "Open in Docs" at bounding box center [632, 296] width 72 height 19
type input "**********"
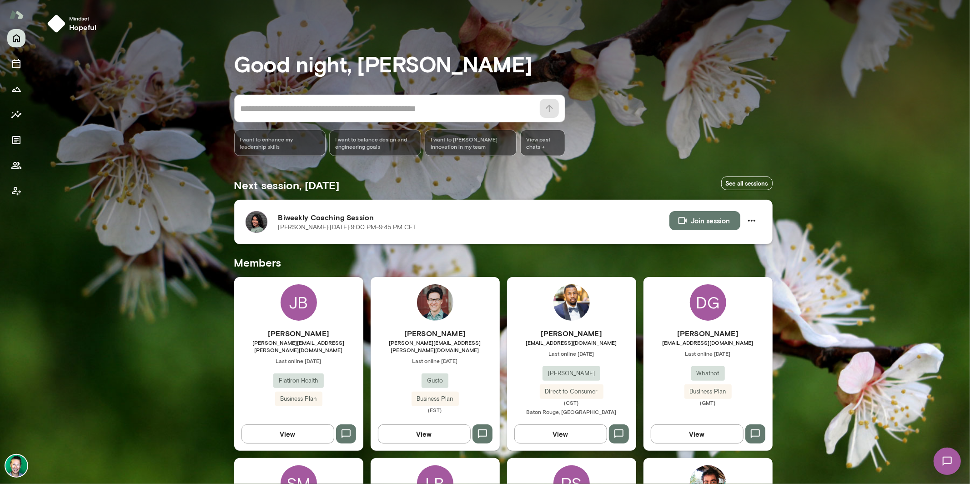
click at [258, 223] on img at bounding box center [257, 222] width 22 height 22
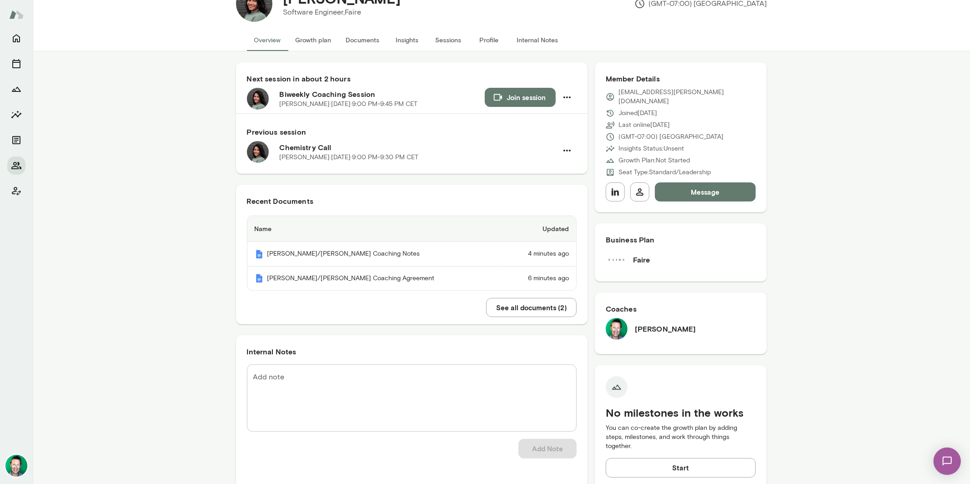
click at [529, 305] on button "See all documents ( 2 )" at bounding box center [531, 307] width 90 height 19
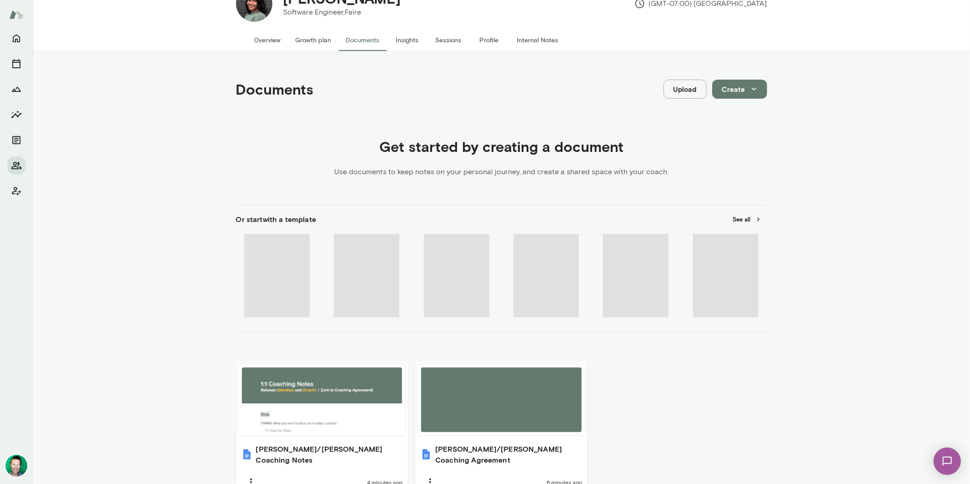
scroll to position [33, 0]
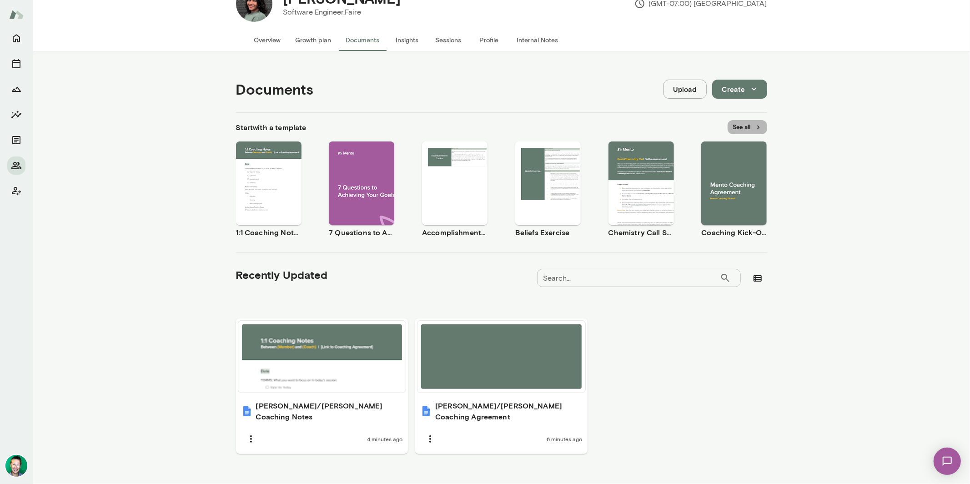
click at [738, 125] on button "See all" at bounding box center [747, 127] width 40 height 14
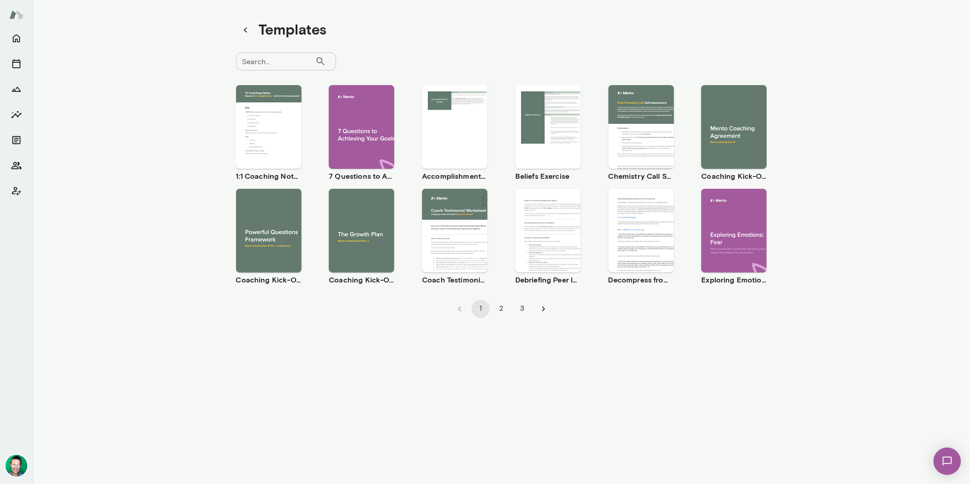
click at [361, 220] on span "Use template" at bounding box center [367, 222] width 33 height 7
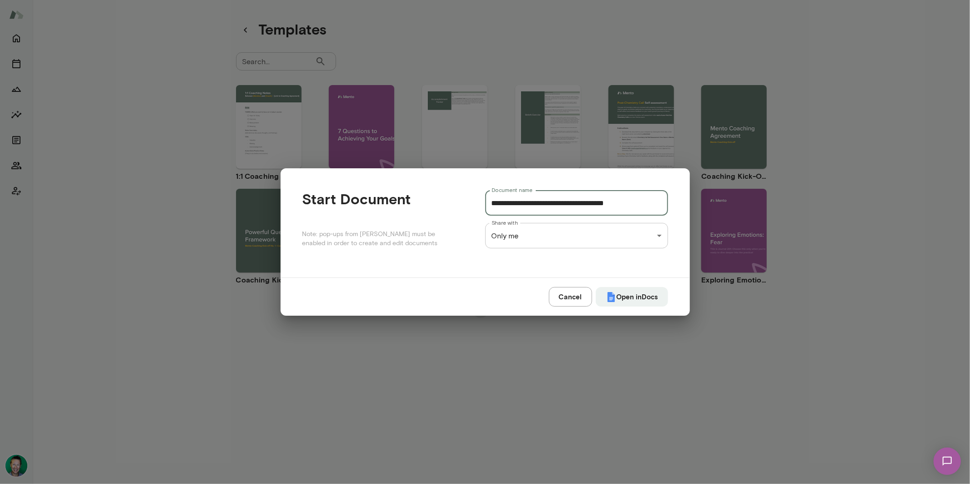
drag, startPoint x: 590, startPoint y: 207, endPoint x: 458, endPoint y: 198, distance: 131.7
click at [458, 198] on div "**********" at bounding box center [485, 222] width 366 height 65
type input "**********"
click at [513, 0] on div "**********" at bounding box center [485, 0] width 970 height 0
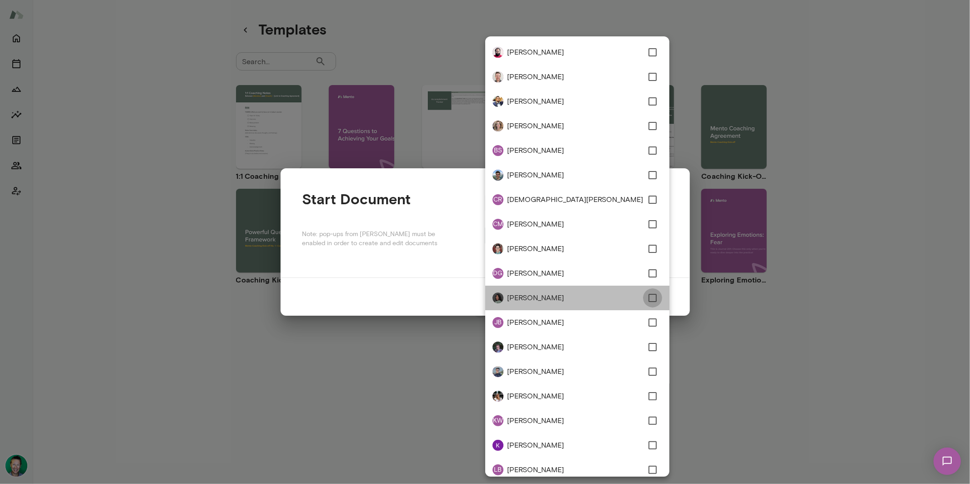
type input "**********"
click at [403, 260] on div at bounding box center [485, 242] width 970 height 484
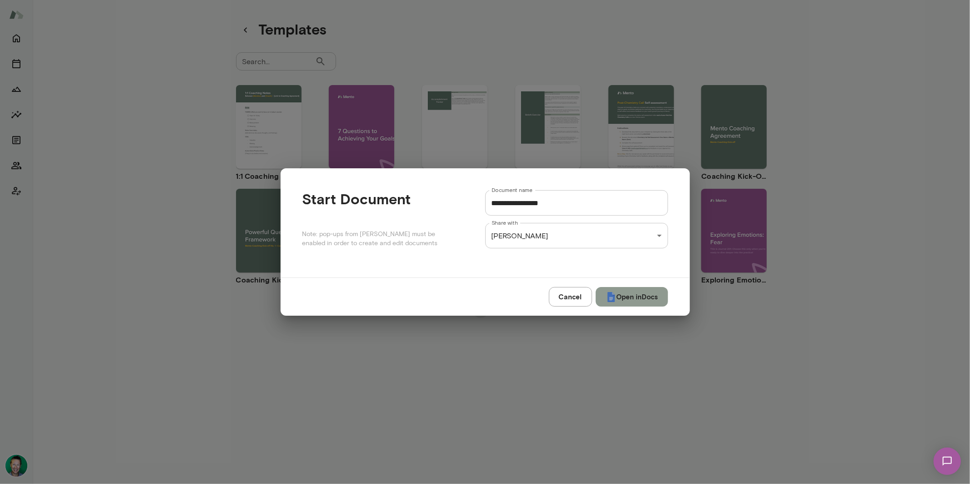
click at [630, 295] on button "Open in Docs" at bounding box center [632, 296] width 72 height 19
type input "**********"
